Goal: Information Seeking & Learning: Learn about a topic

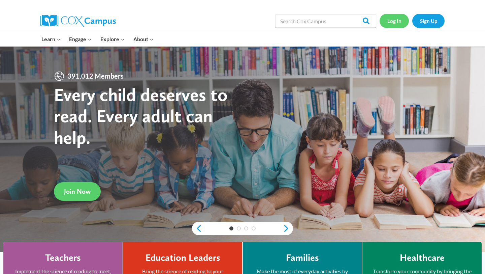
click at [395, 21] on link "Log In" at bounding box center [394, 21] width 29 height 14
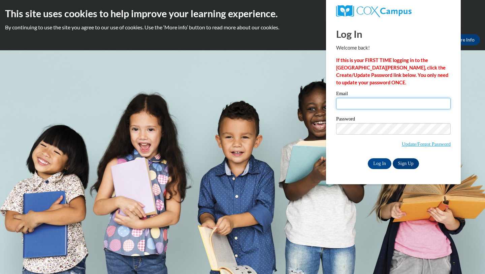
click at [364, 105] on input "Email" at bounding box center [393, 103] width 115 height 11
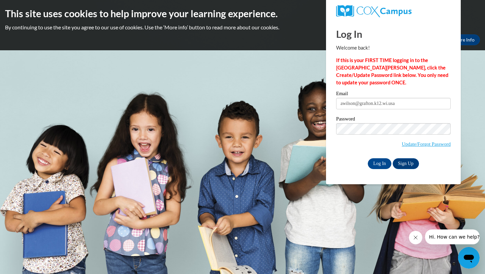
type input "awilson@grafton.k12.wi.us"
click at [386, 163] on input "Log In" at bounding box center [380, 163] width 24 height 11
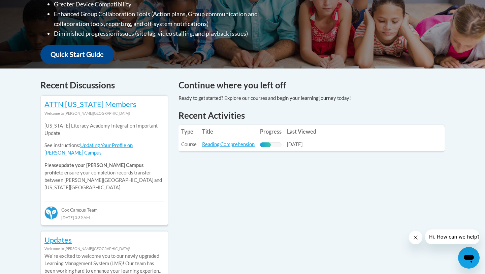
scroll to position [221, 0]
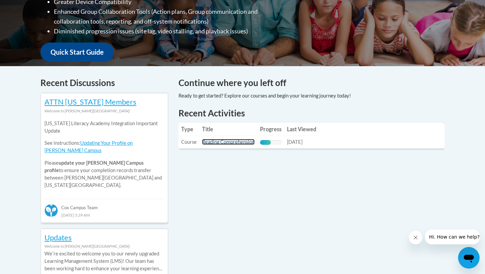
click at [229, 141] on link "Reading Comprehension" at bounding box center [228, 142] width 53 height 6
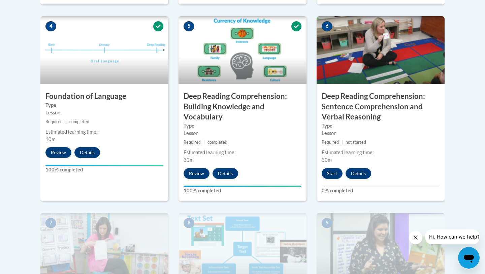
scroll to position [397, 0]
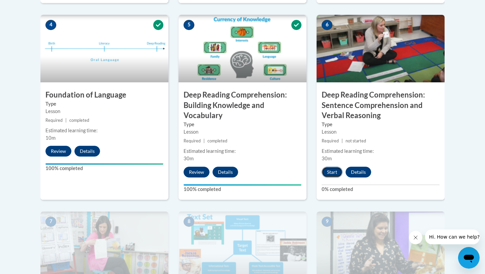
click at [334, 171] on button "Start" at bounding box center [332, 171] width 21 height 11
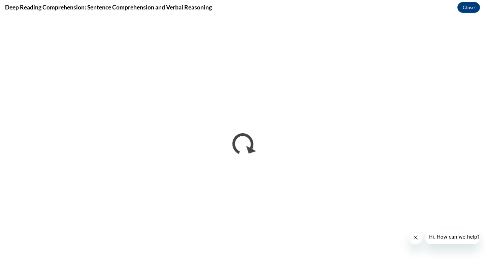
scroll to position [0, 0]
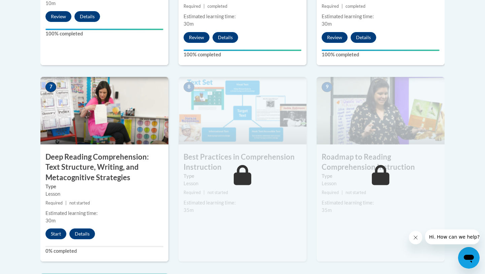
scroll to position [537, 0]
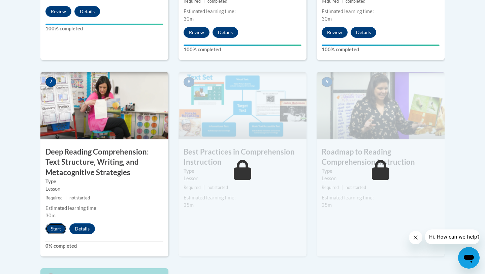
click at [59, 227] on button "Start" at bounding box center [55, 228] width 21 height 11
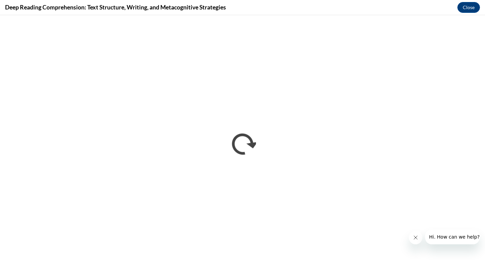
scroll to position [0, 0]
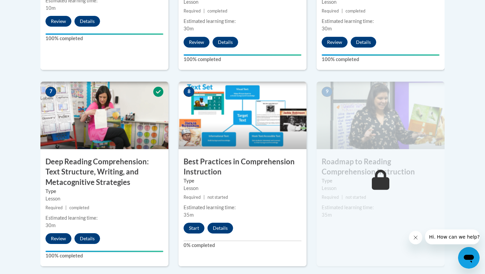
scroll to position [530, 0]
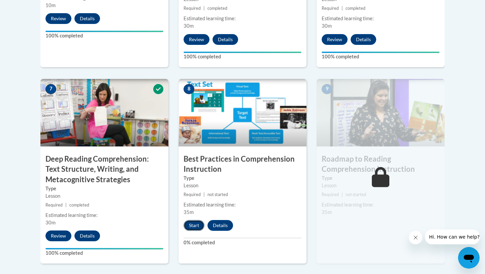
click at [199, 227] on button "Start" at bounding box center [194, 225] width 21 height 11
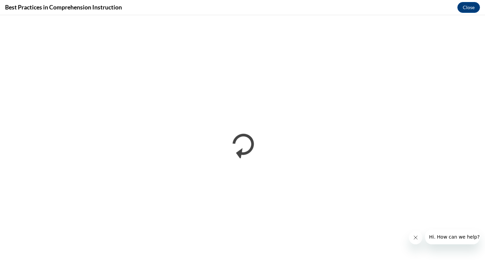
scroll to position [0, 0]
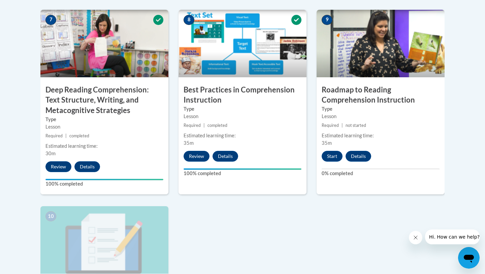
scroll to position [617, 0]
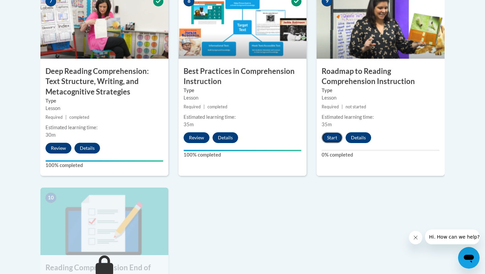
click at [333, 140] on button "Start" at bounding box center [332, 137] width 21 height 11
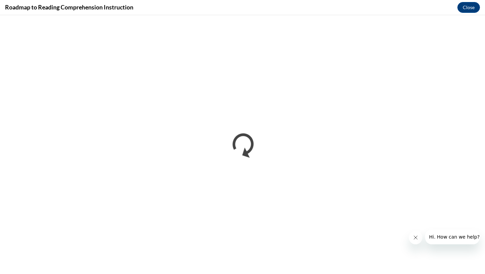
scroll to position [0, 0]
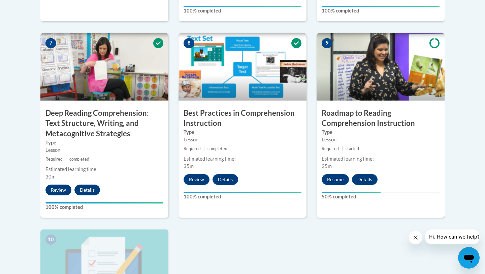
scroll to position [573, 0]
